Goal: Task Accomplishment & Management: Manage account settings

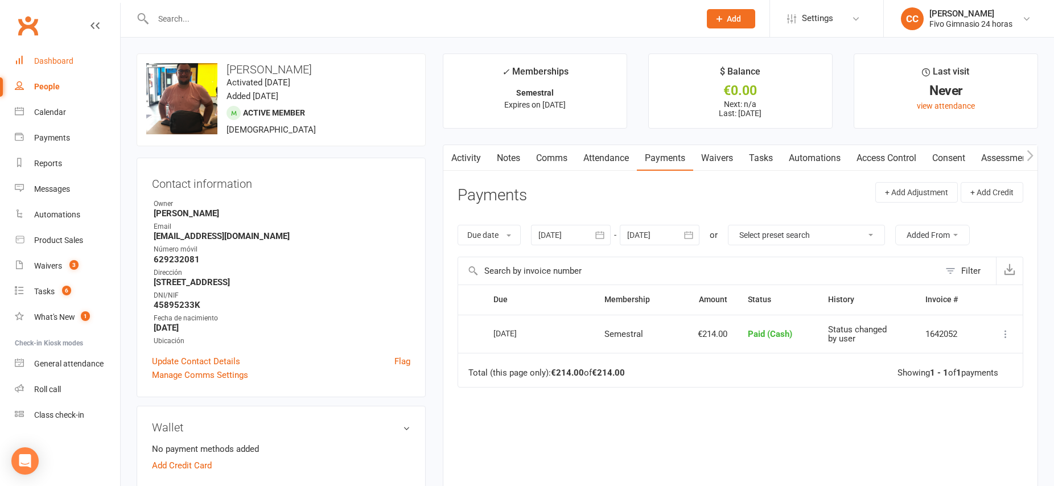
click at [40, 65] on div "Dashboard" at bounding box center [53, 60] width 39 height 9
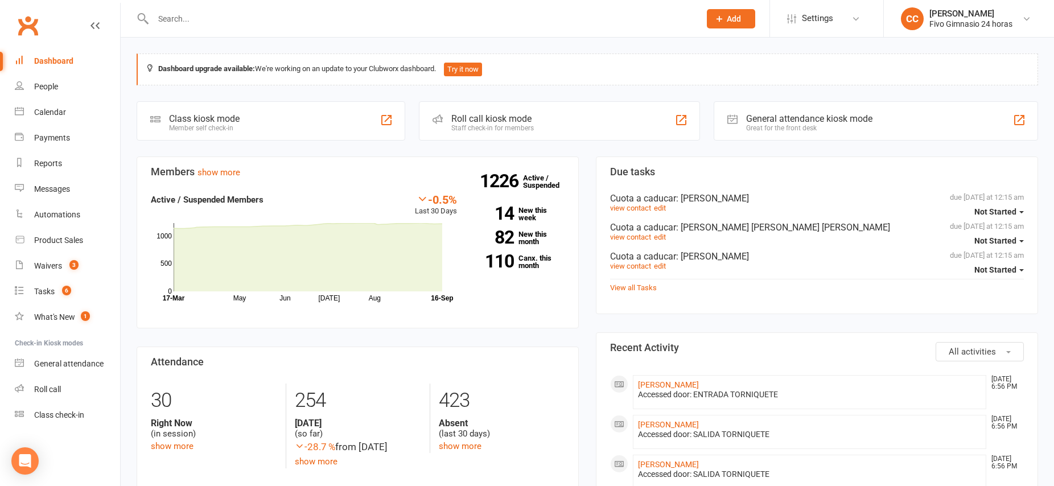
click at [499, 23] on input "text" at bounding box center [421, 19] width 542 height 16
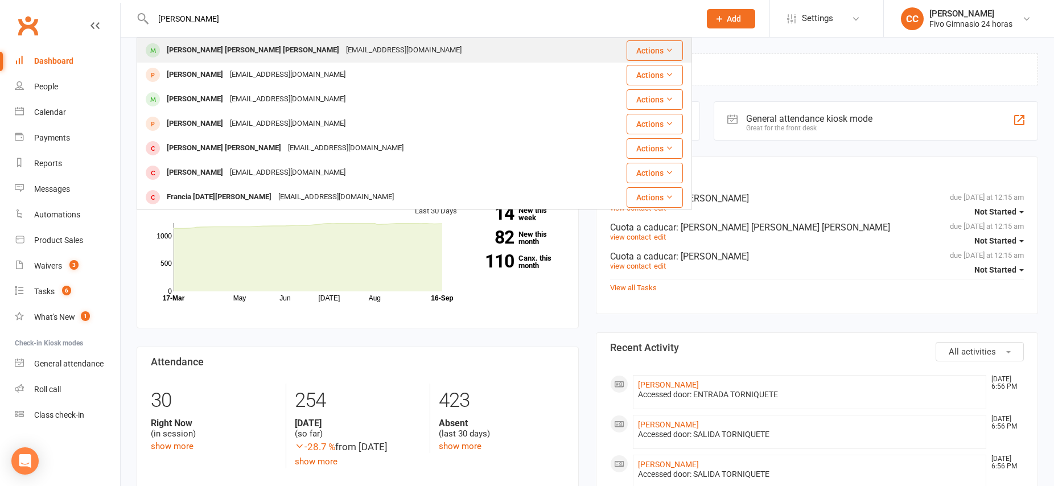
type input "[PERSON_NAME]"
click at [227, 51] on div "[PERSON_NAME] [PERSON_NAME] [PERSON_NAME]" at bounding box center [252, 50] width 179 height 17
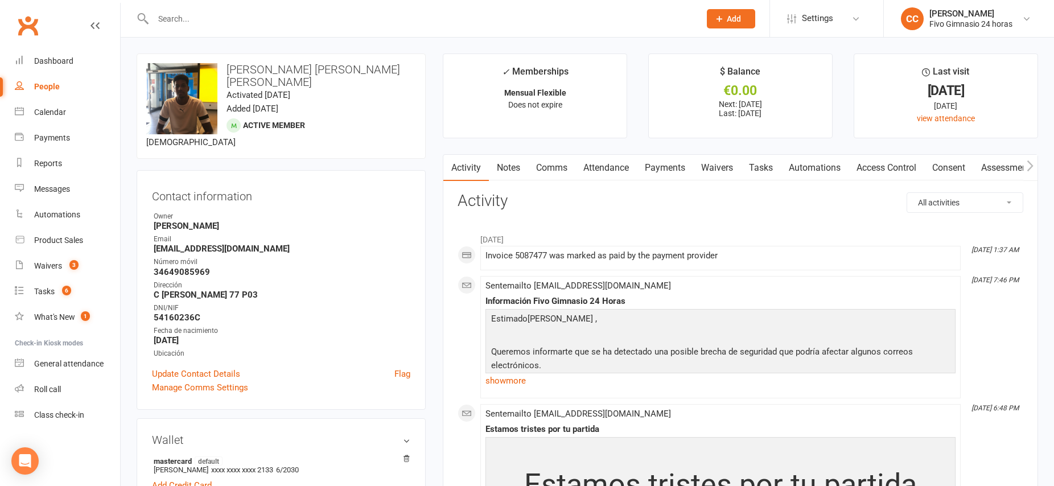
click at [725, 164] on link "Waivers" at bounding box center [717, 168] width 48 height 26
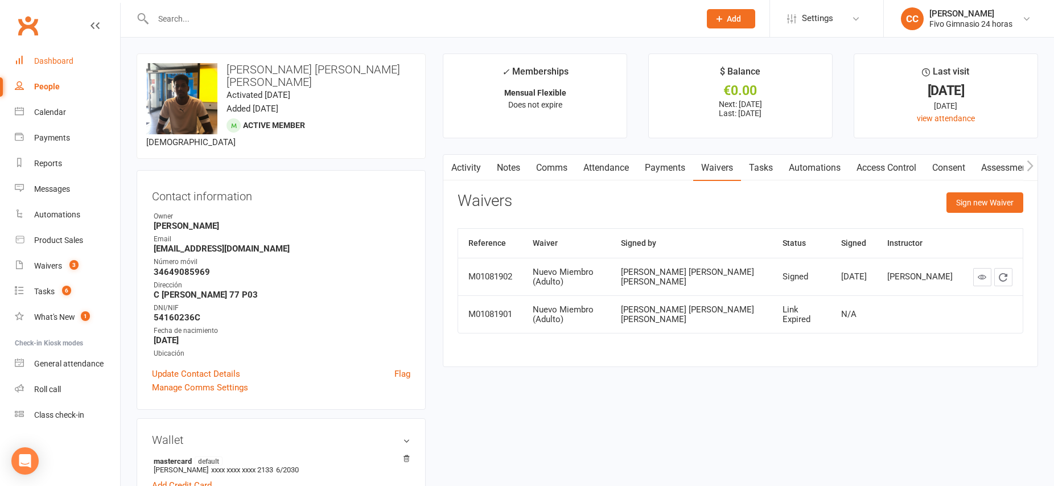
click at [66, 62] on div "Dashboard" at bounding box center [53, 60] width 39 height 9
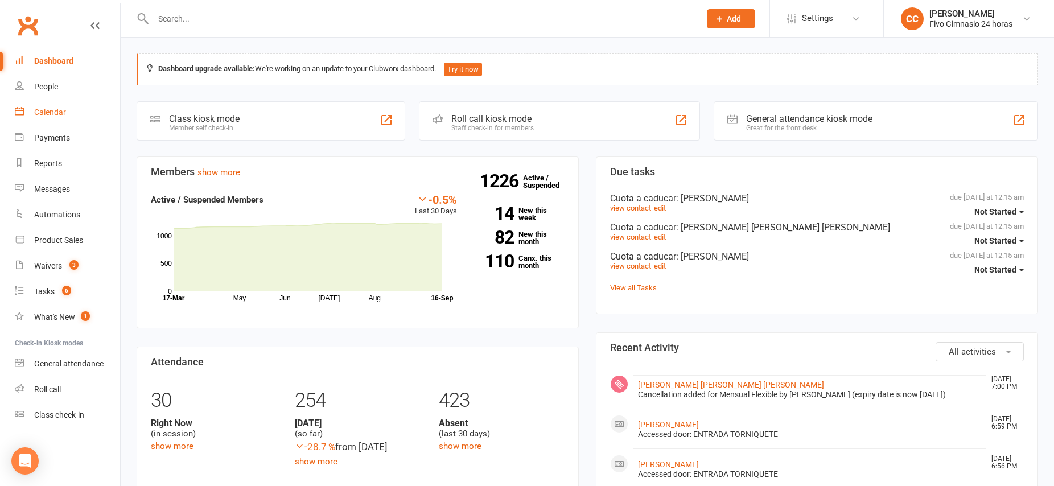
click at [44, 114] on div "Calendar" at bounding box center [50, 112] width 32 height 9
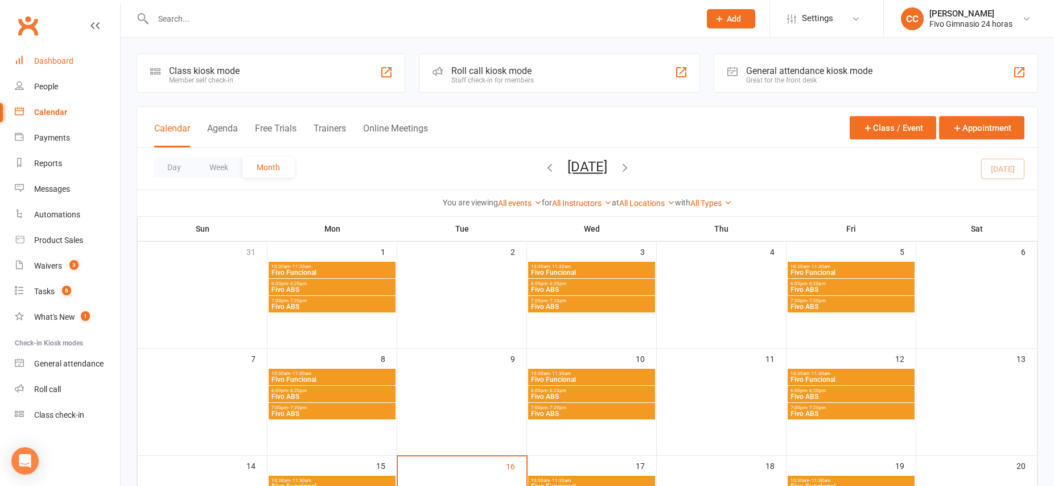
click at [46, 68] on link "Dashboard" at bounding box center [67, 61] width 105 height 26
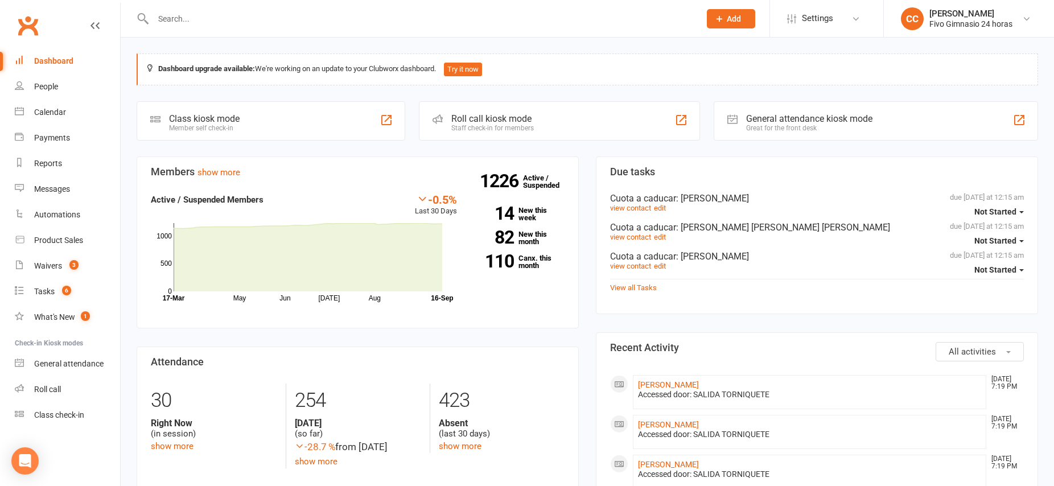
click at [176, 23] on input "text" at bounding box center [421, 19] width 542 height 16
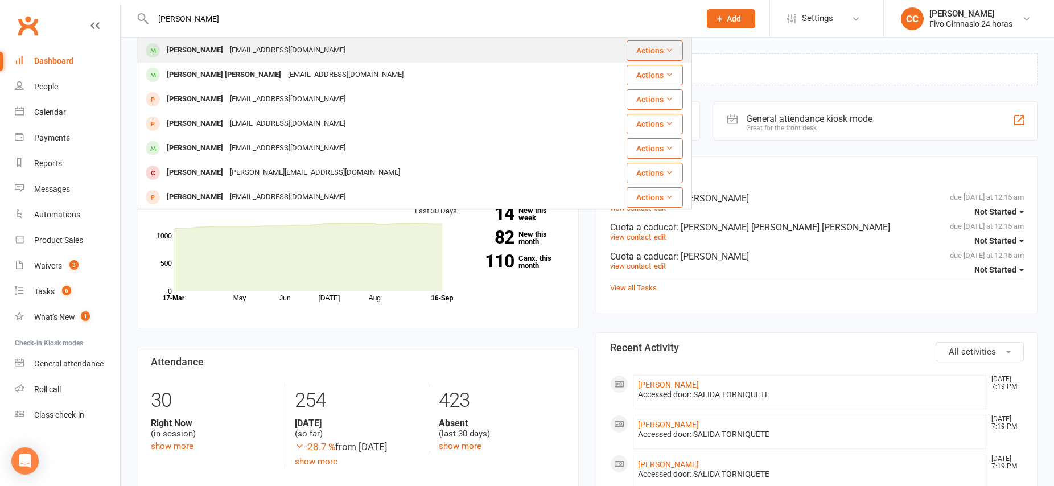
type input "[PERSON_NAME]"
click at [216, 48] on div "[PERSON_NAME]" at bounding box center [194, 50] width 63 height 17
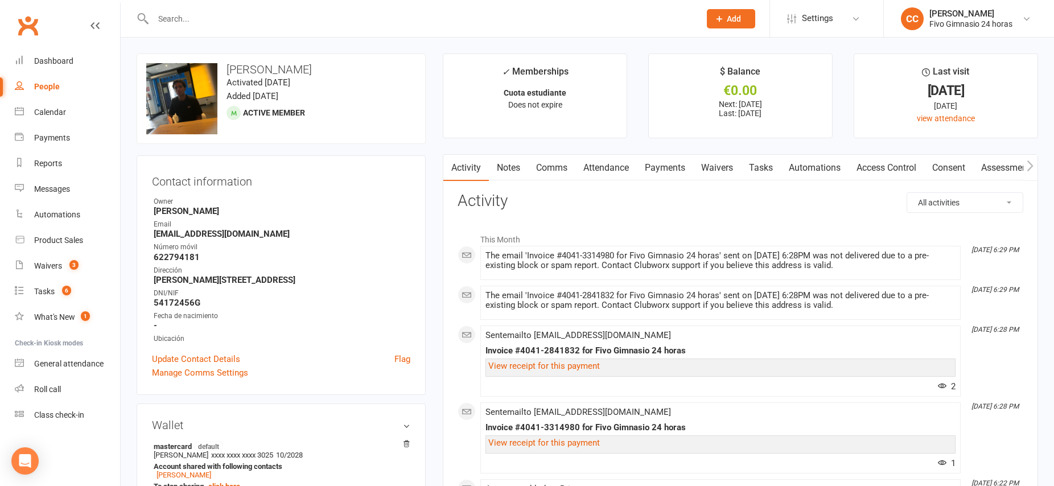
click at [672, 170] on link "Payments" at bounding box center [665, 168] width 56 height 26
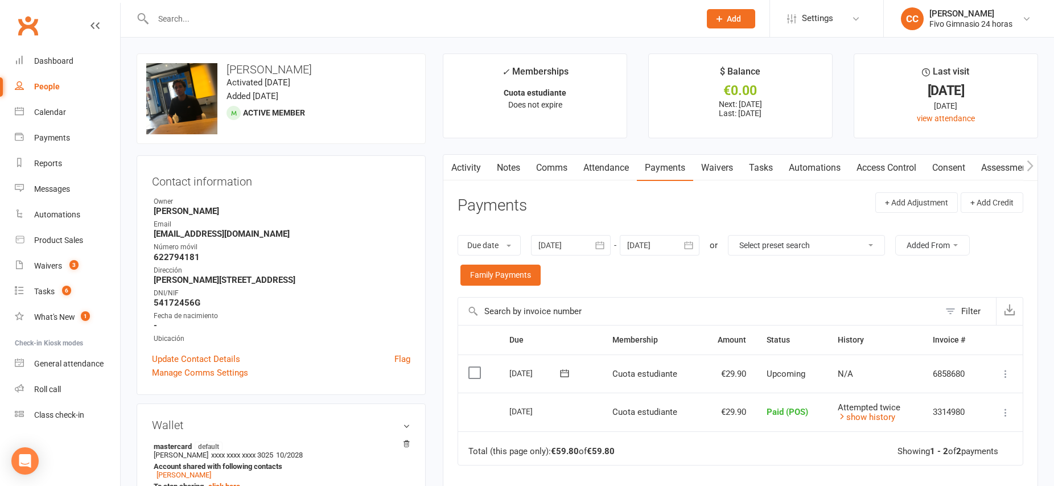
click at [889, 171] on link "Access Control" at bounding box center [887, 168] width 76 height 26
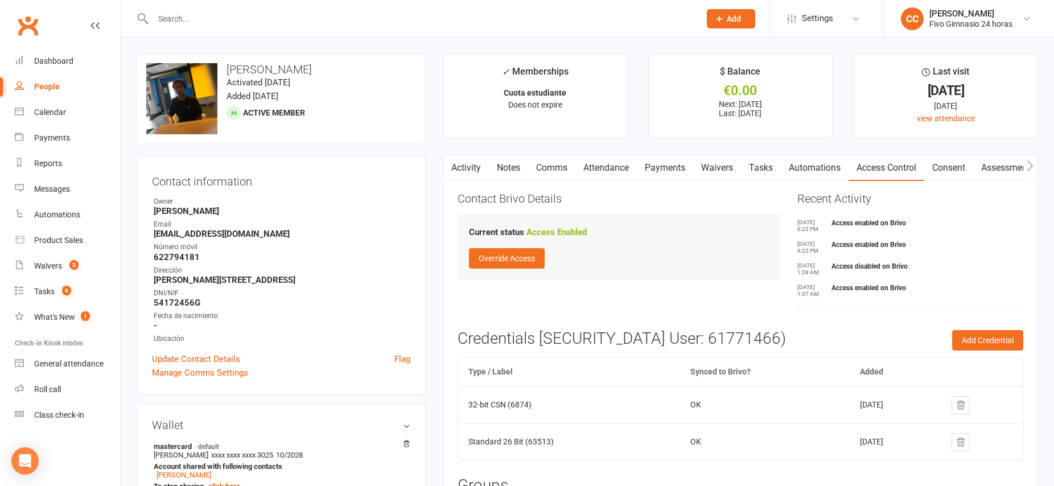
click at [652, 165] on link "Payments" at bounding box center [665, 168] width 56 height 26
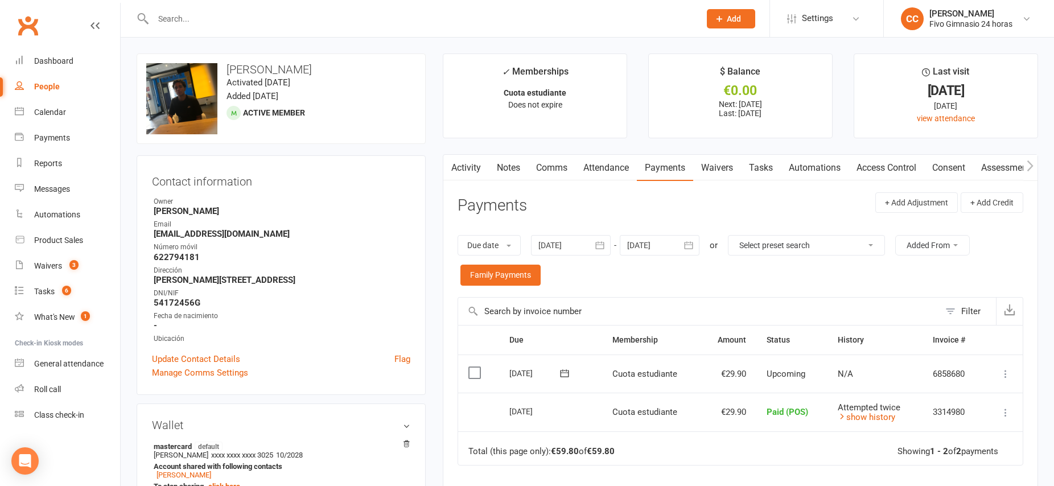
click at [1005, 373] on icon at bounding box center [1005, 373] width 11 height 11
click at [955, 418] on link "Mark as Paid (POS)" at bounding box center [945, 419] width 134 height 23
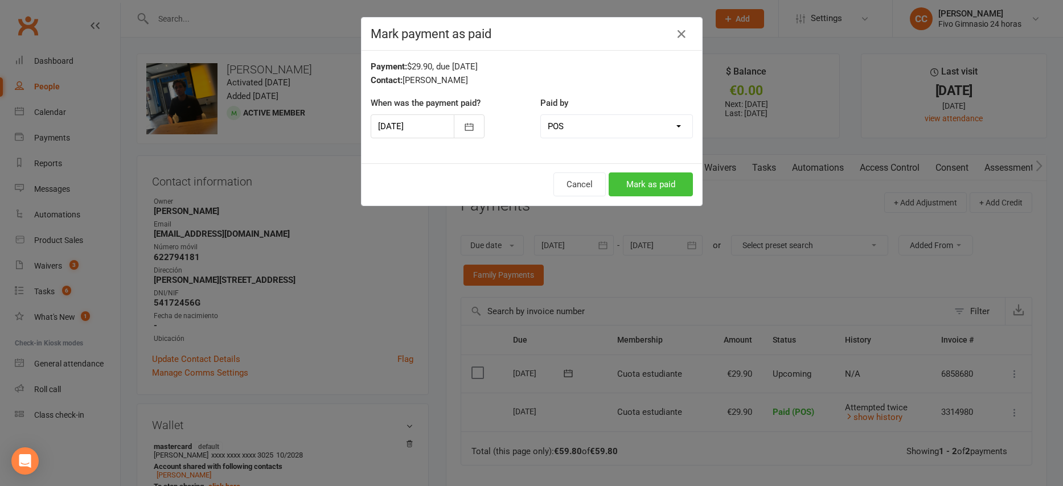
click at [648, 187] on button "Mark as paid" at bounding box center [650, 184] width 84 height 24
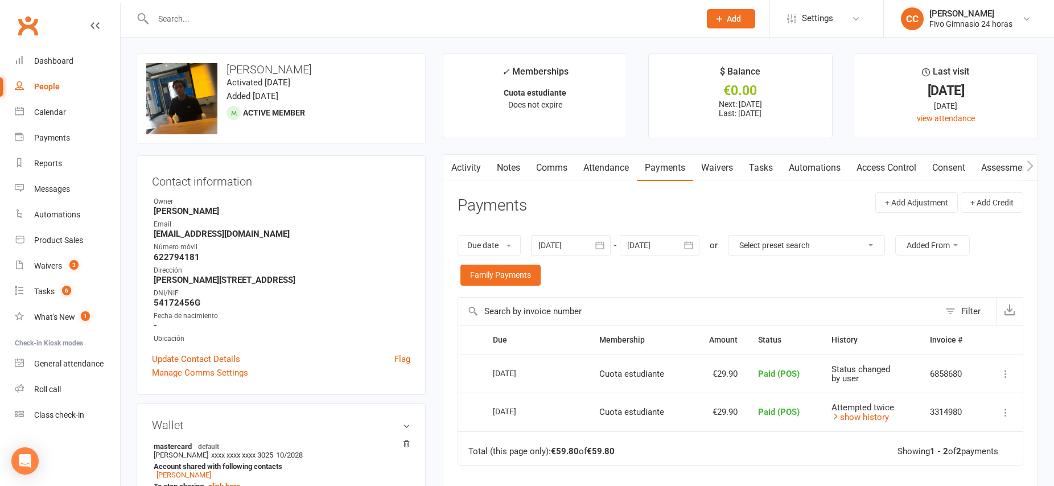
click at [903, 169] on link "Access Control" at bounding box center [887, 168] width 76 height 26
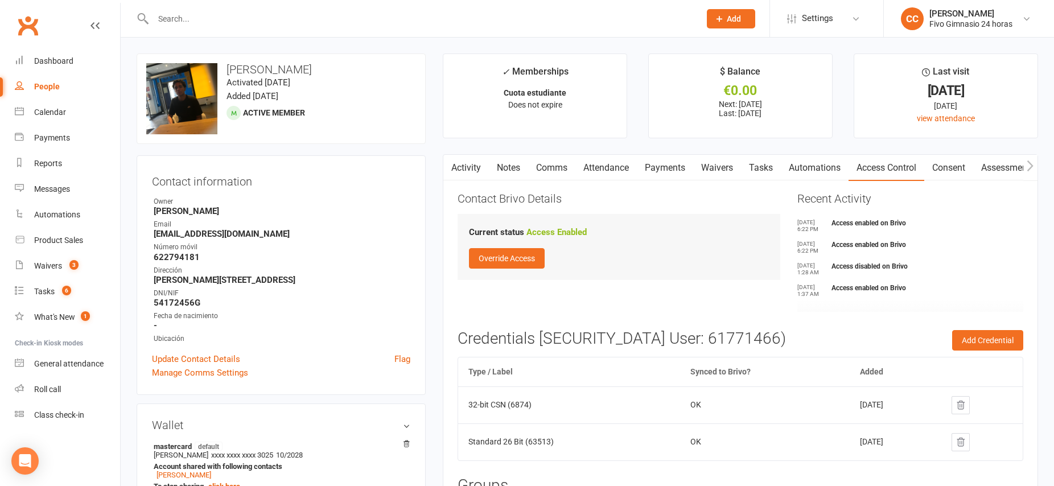
click at [720, 168] on link "Waivers" at bounding box center [717, 168] width 48 height 26
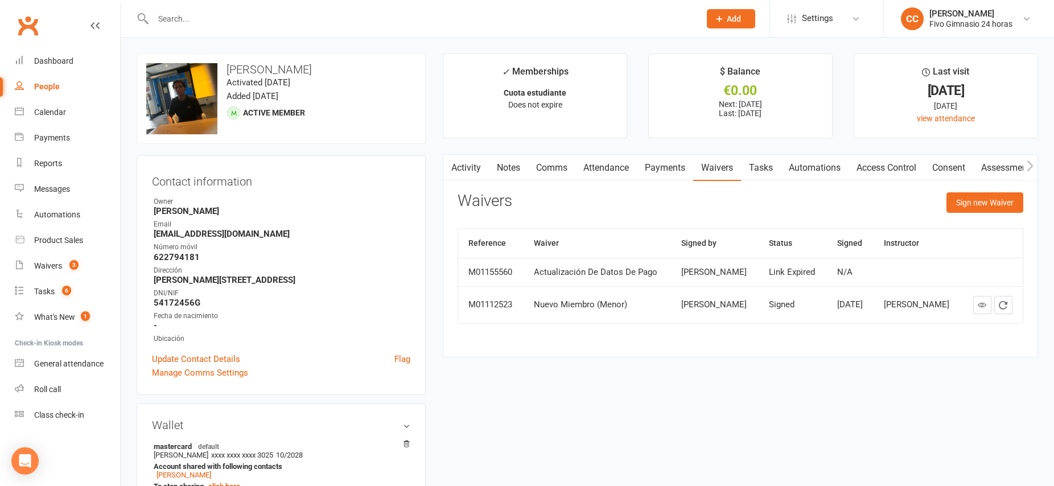
click at [676, 169] on link "Payments" at bounding box center [665, 168] width 56 height 26
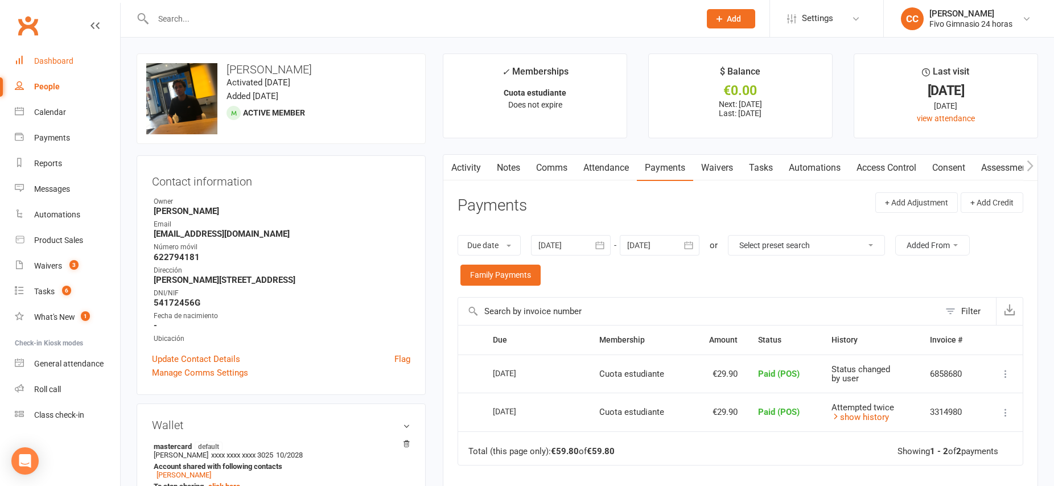
click at [53, 63] on div "Dashboard" at bounding box center [53, 60] width 39 height 9
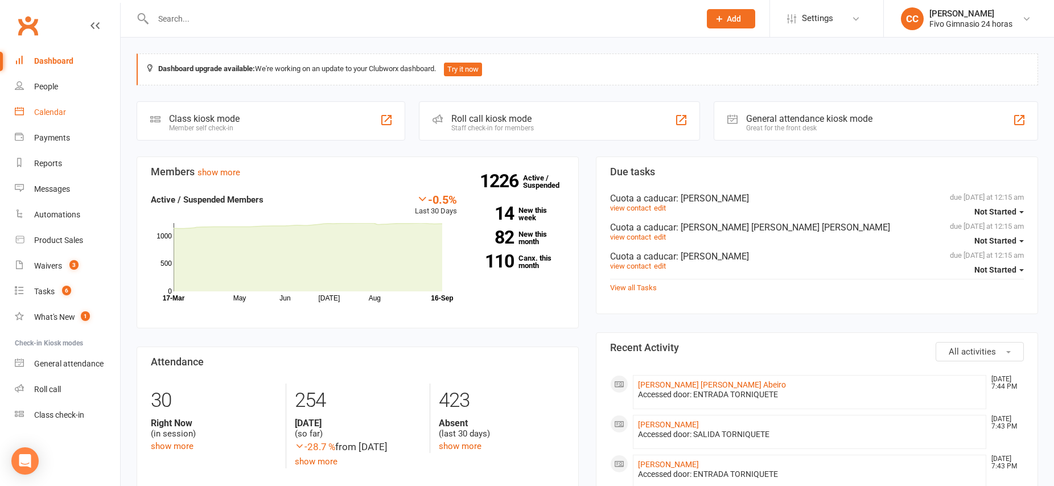
click at [56, 112] on div "Calendar" at bounding box center [50, 112] width 32 height 9
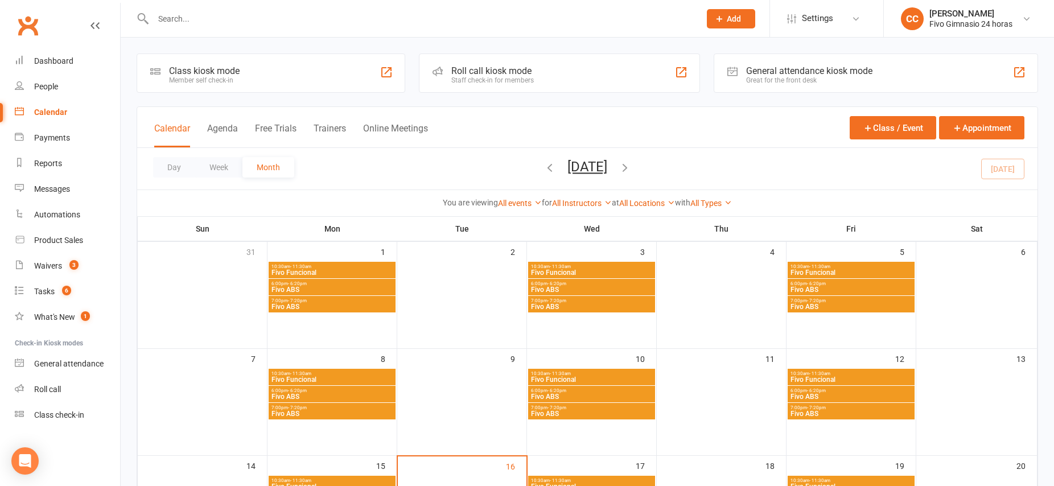
click at [53, 113] on div "Calendar" at bounding box center [50, 112] width 33 height 9
click at [50, 60] on div "Dashboard" at bounding box center [53, 60] width 39 height 9
